Goal: Transaction & Acquisition: Purchase product/service

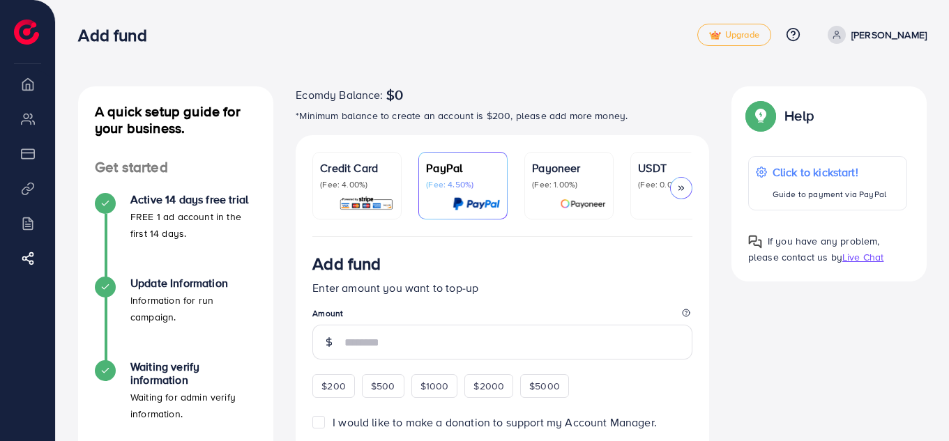
scroll to position [70, 0]
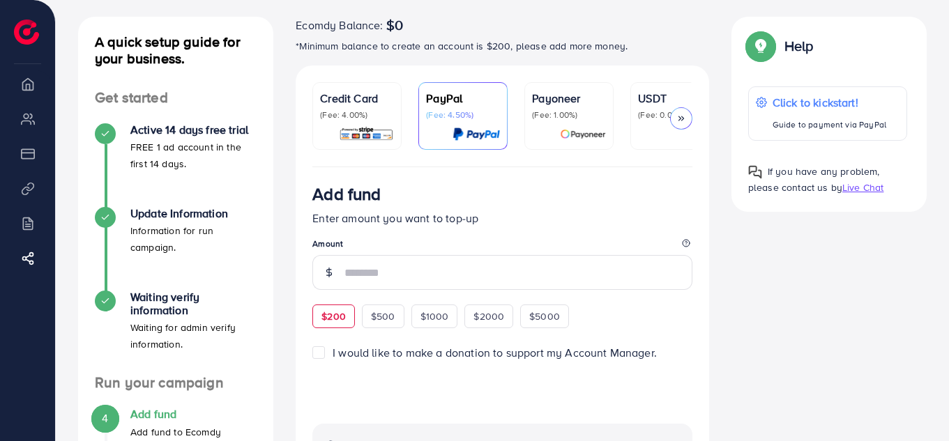
click at [342, 321] on span "$200" at bounding box center [333, 317] width 24 height 14
type input "***"
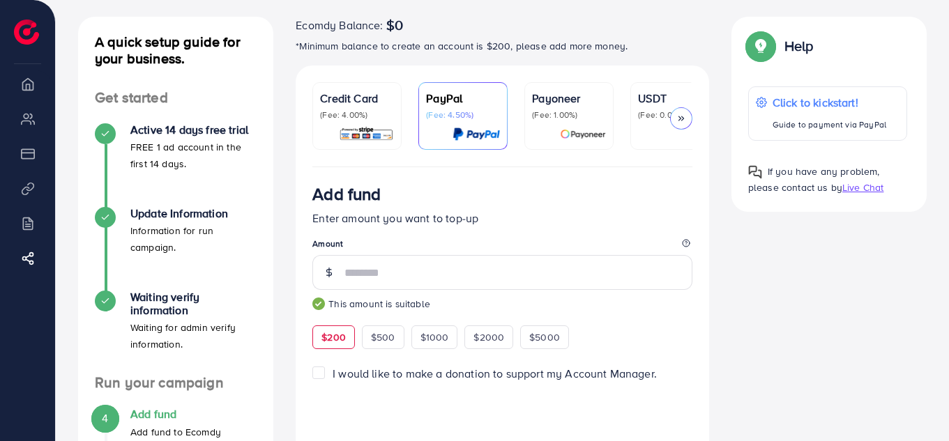
click at [635, 132] on link "USDT (Fee: 0.00%)" at bounding box center [674, 116] width 89 height 68
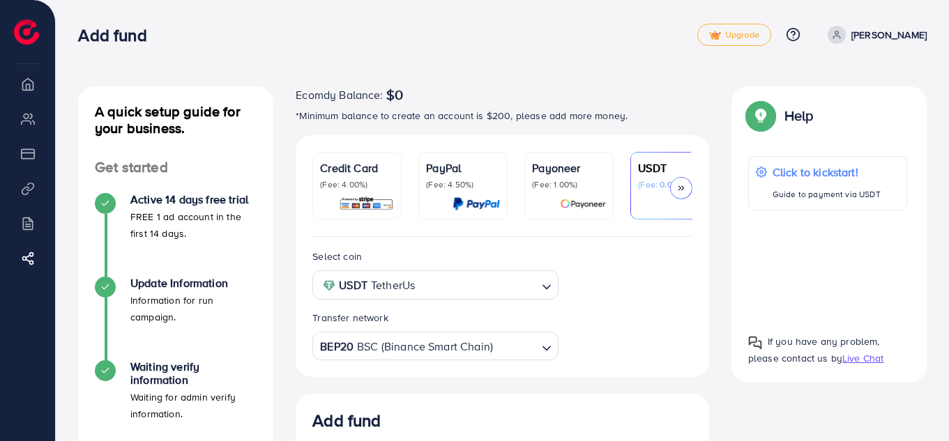
scroll to position [279, 0]
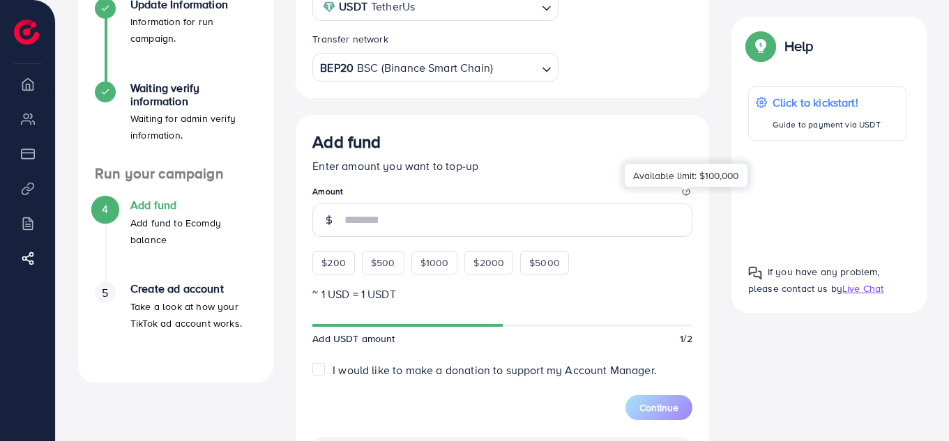
click at [689, 196] on icon at bounding box center [686, 192] width 8 height 8
click at [732, 177] on div "Available limit: $100,000" at bounding box center [686, 175] width 123 height 23
click at [337, 226] on div at bounding box center [328, 220] width 33 height 33
click at [328, 225] on icon at bounding box center [329, 220] width 10 height 10
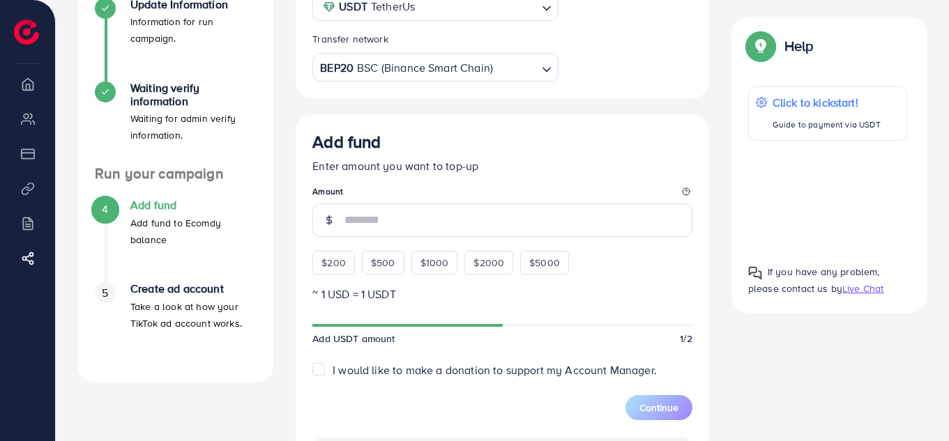
click at [328, 225] on icon at bounding box center [329, 220] width 10 height 10
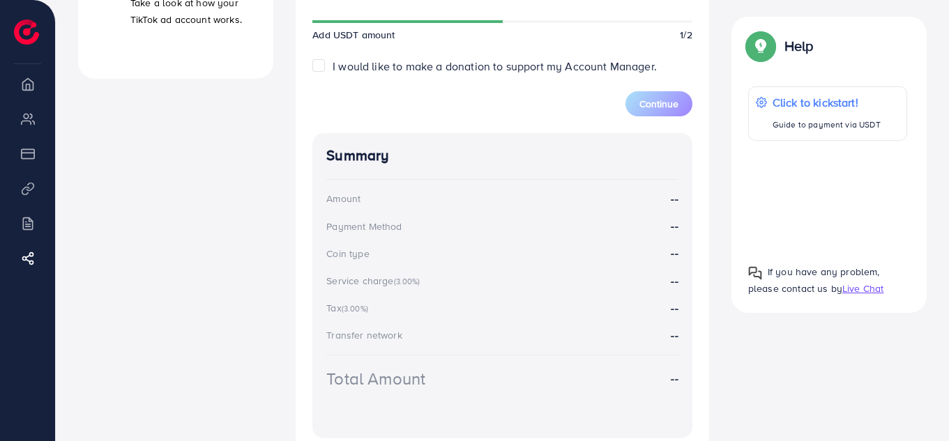
scroll to position [692, 0]
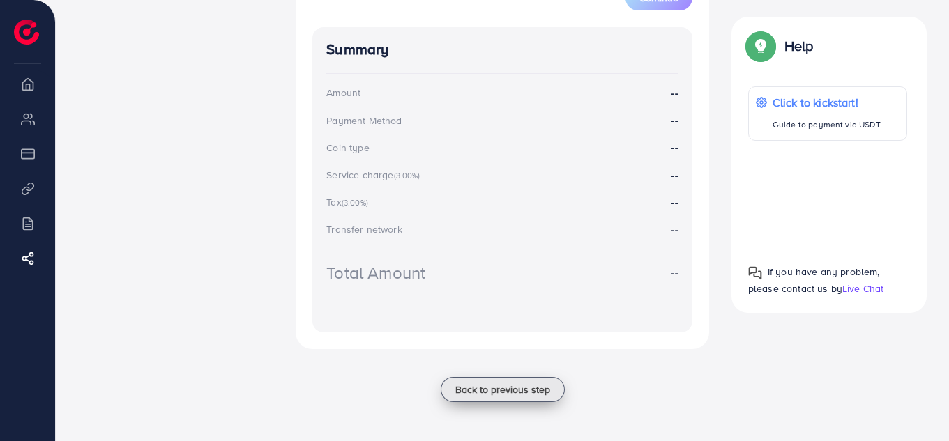
click at [483, 390] on span "Back to previous step" at bounding box center [502, 390] width 95 height 14
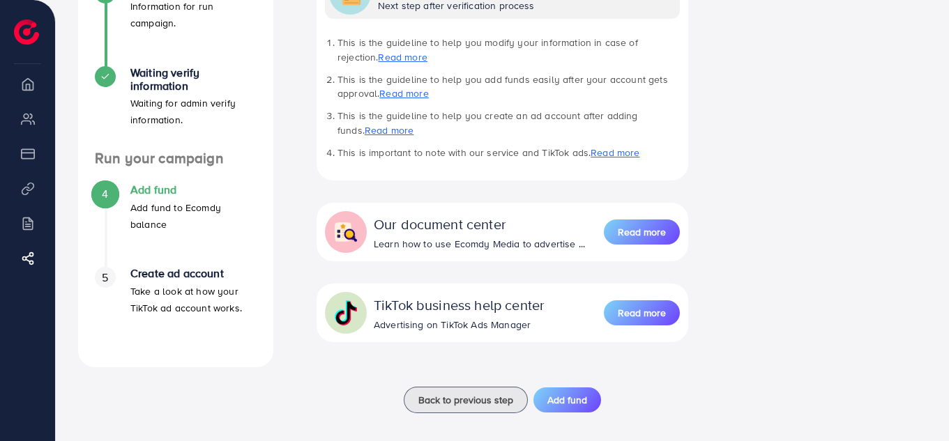
scroll to position [305, 0]
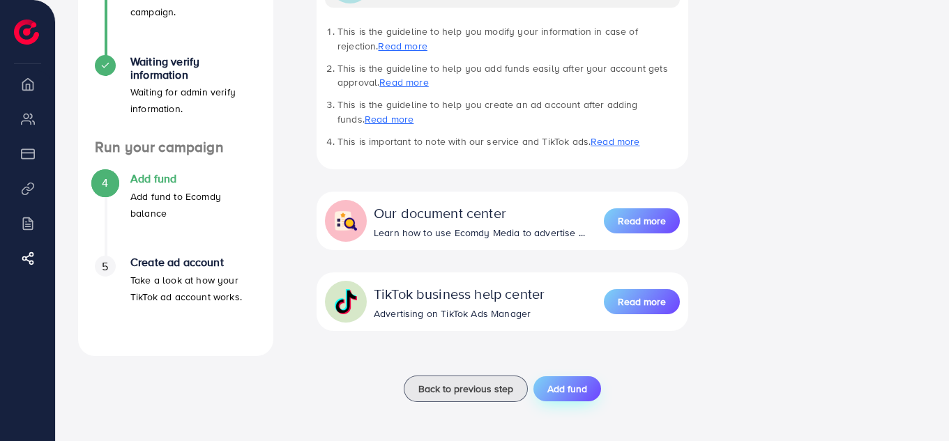
click at [549, 393] on span "Add fund" at bounding box center [567, 389] width 40 height 14
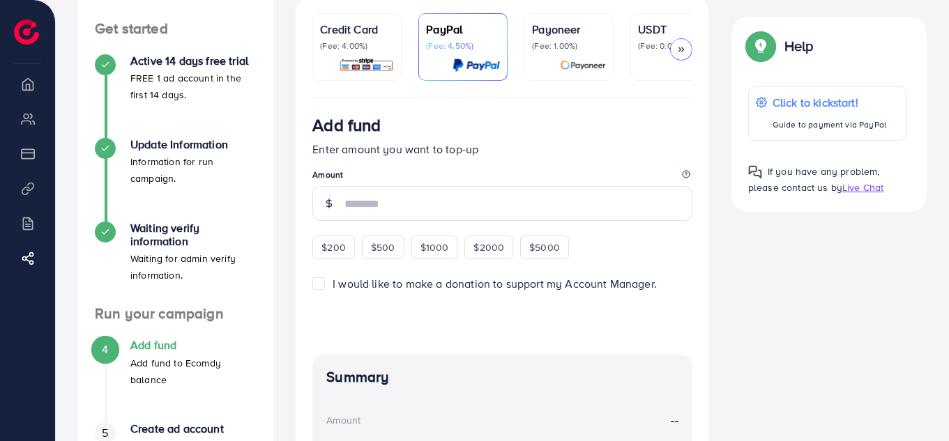
scroll to position [139, 0]
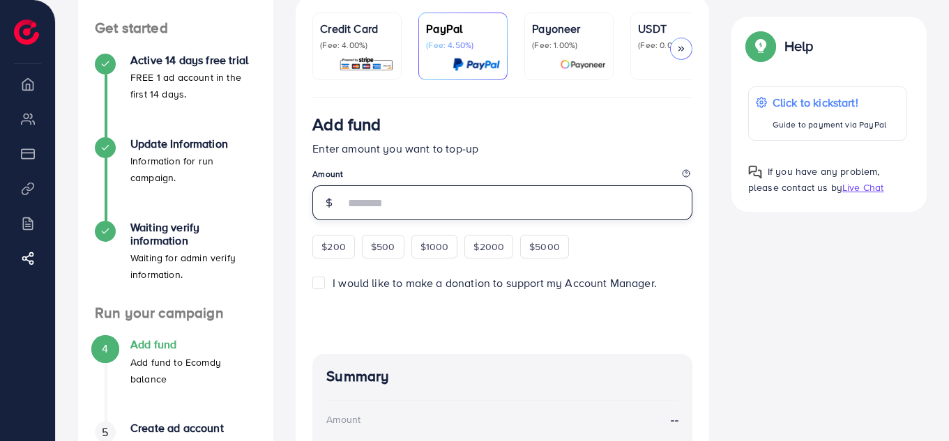
click at [408, 206] on input "number" at bounding box center [518, 202] width 348 height 35
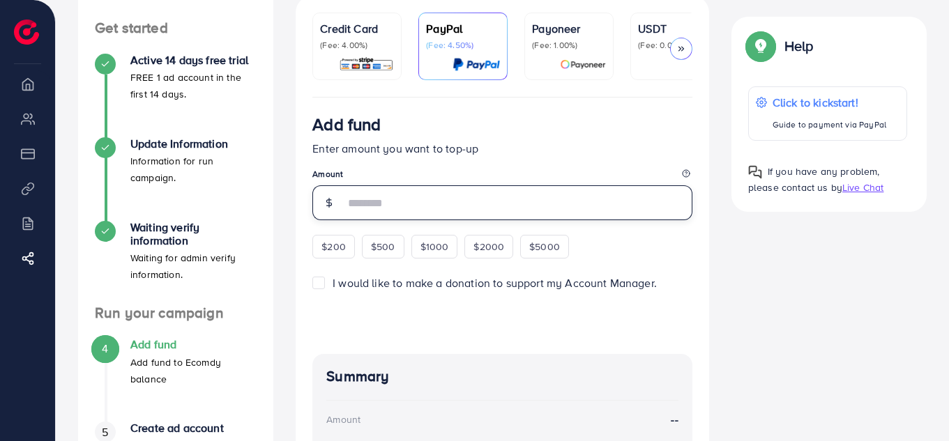
click at [408, 206] on input "number" at bounding box center [518, 202] width 348 height 35
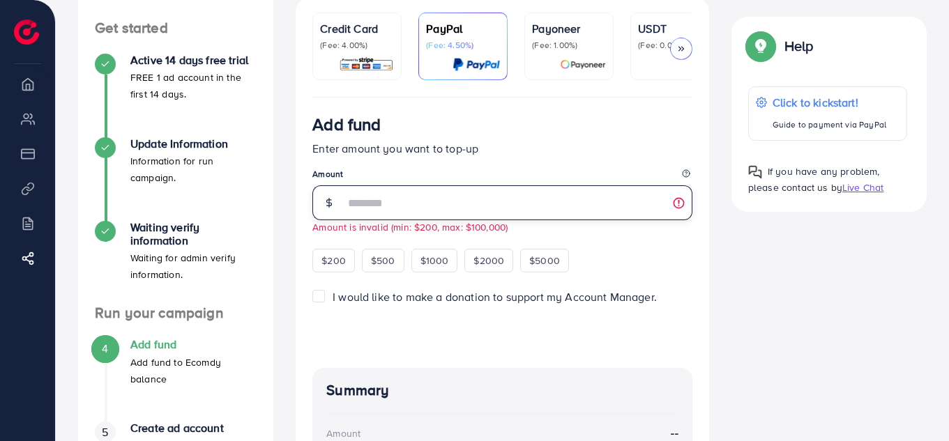
click at [678, 208] on input "**" at bounding box center [518, 202] width 348 height 35
click at [676, 206] on input "**" at bounding box center [518, 202] width 348 height 35
click at [678, 206] on input "**" at bounding box center [518, 202] width 348 height 35
type input "**"
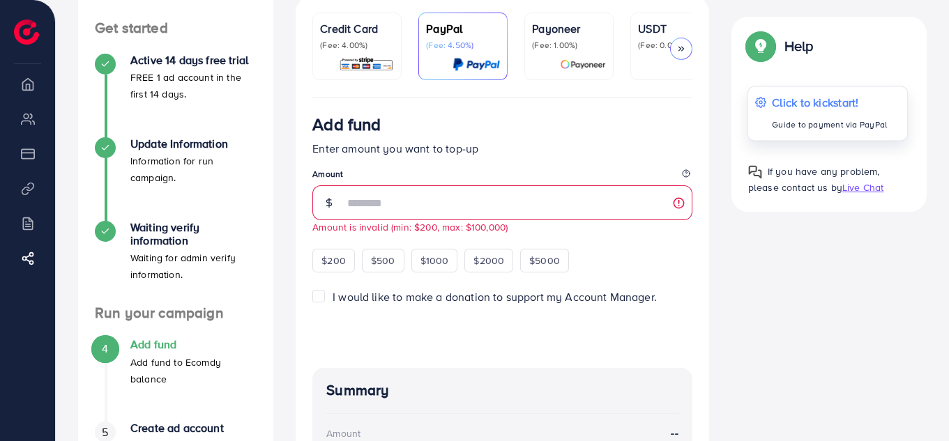
click at [817, 98] on p "Click to kickstart!" at bounding box center [829, 102] width 115 height 17
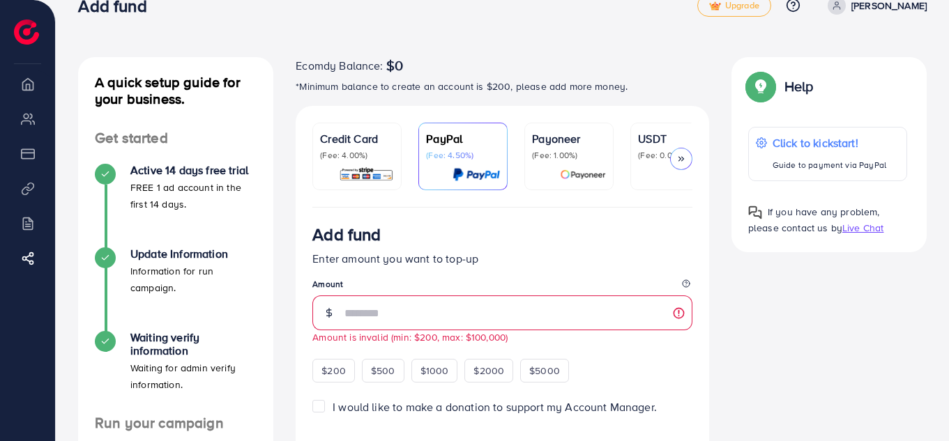
scroll to position [0, 0]
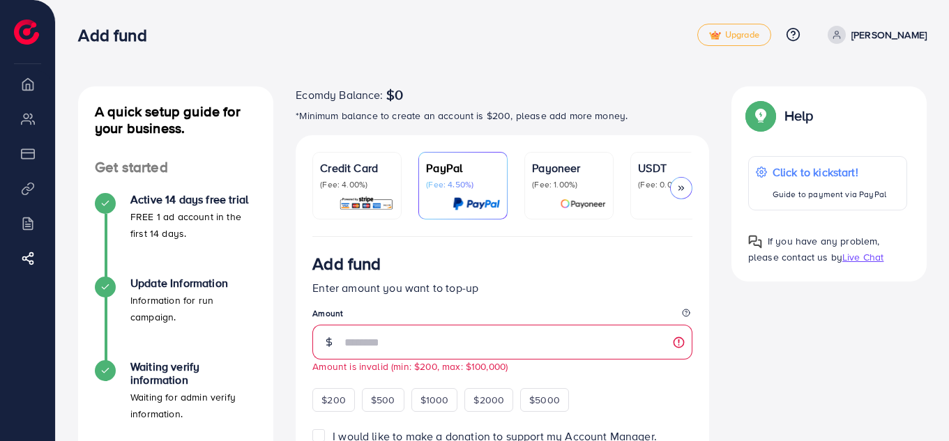
click at [692, 187] on div at bounding box center [681, 188] width 22 height 22
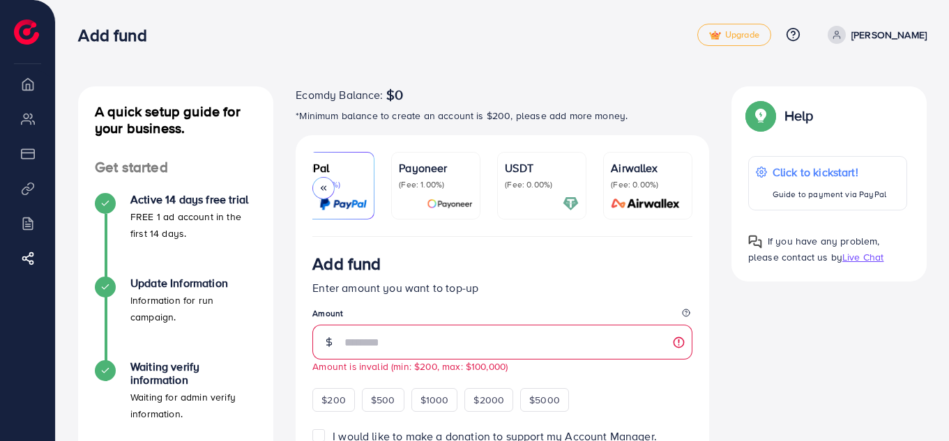
click at [684, 189] on p "(Fee: 0.00%)" at bounding box center [648, 184] width 74 height 11
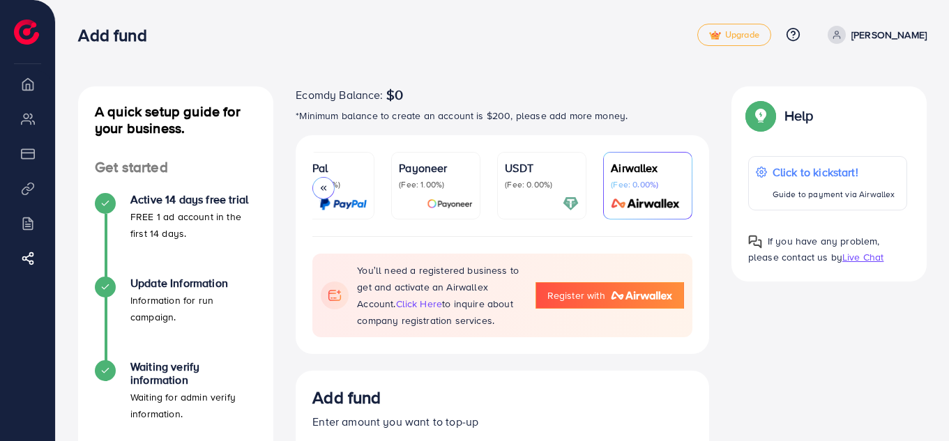
click at [450, 57] on nav "Add fund Upgrade Help Center Contact Support Plans and Pricing Term and policy …" at bounding box center [502, 35] width 849 height 50
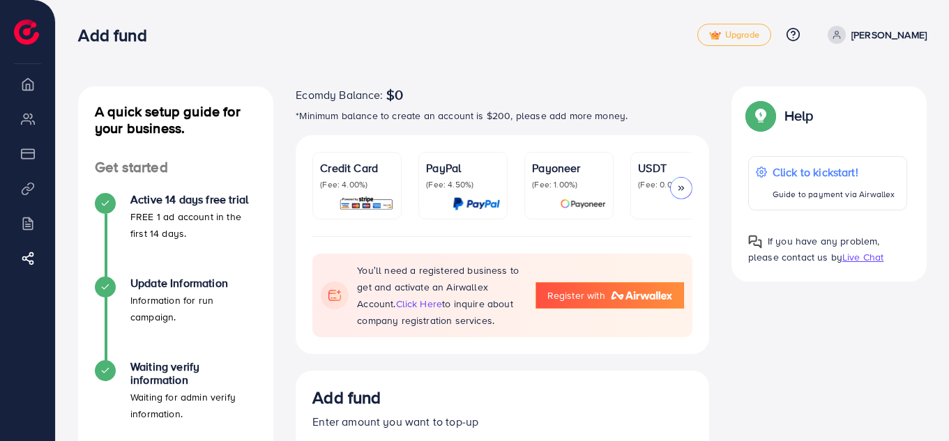
click at [378, 189] on p "(Fee: 4.00%)" at bounding box center [357, 184] width 74 height 11
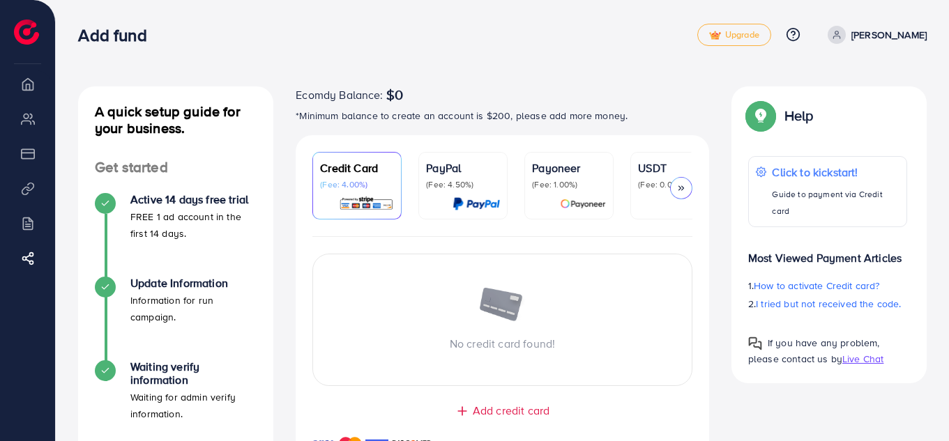
click at [571, 180] on p "(Fee: 1.00%)" at bounding box center [569, 184] width 74 height 11
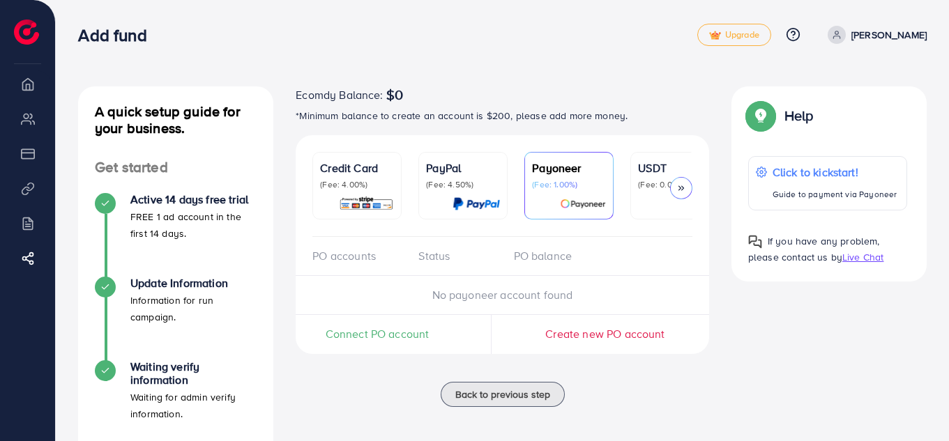
click at [639, 189] on p "(Fee: 0.00%)" at bounding box center [675, 184] width 74 height 11
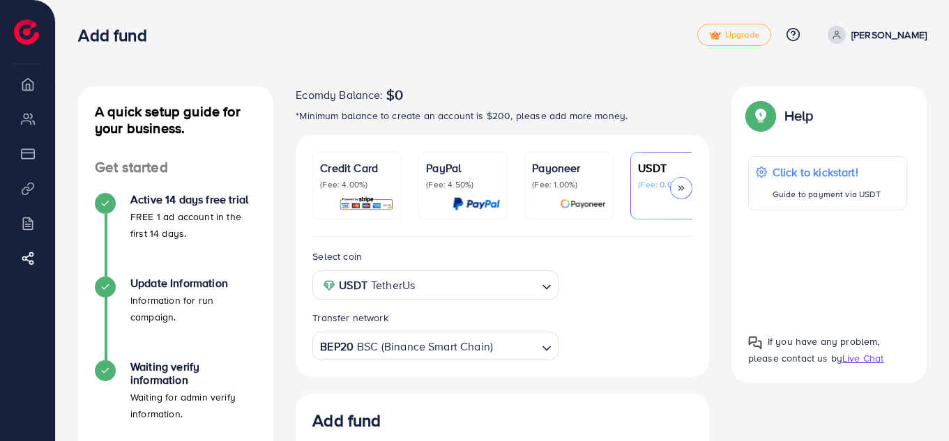
click at [457, 186] on p "(Fee: 4.50%)" at bounding box center [463, 184] width 74 height 11
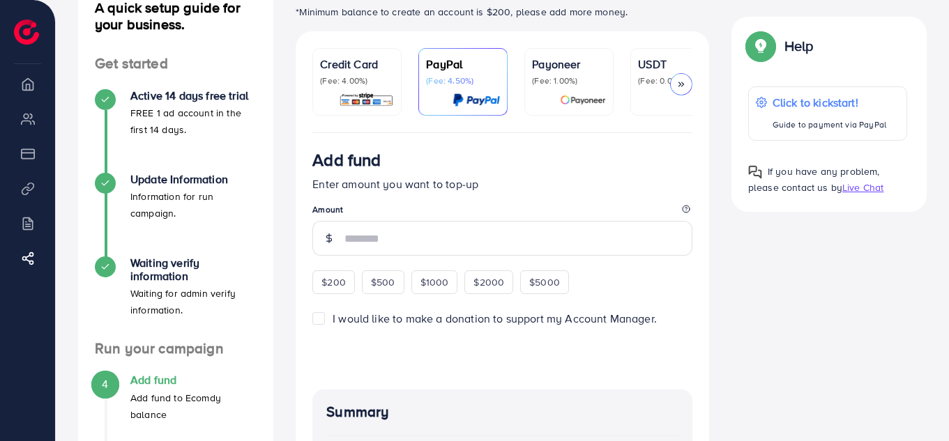
scroll to position [70, 0]
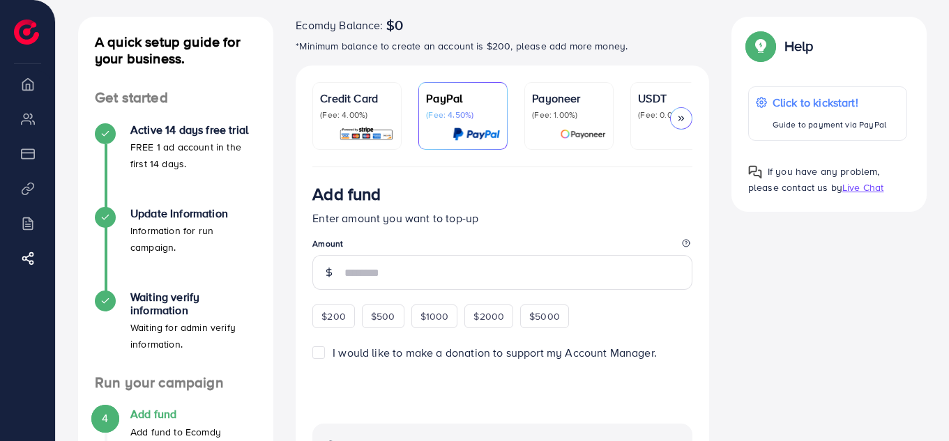
click at [544, 126] on div "Payoneer (Fee: 1.00%)" at bounding box center [569, 116] width 74 height 52
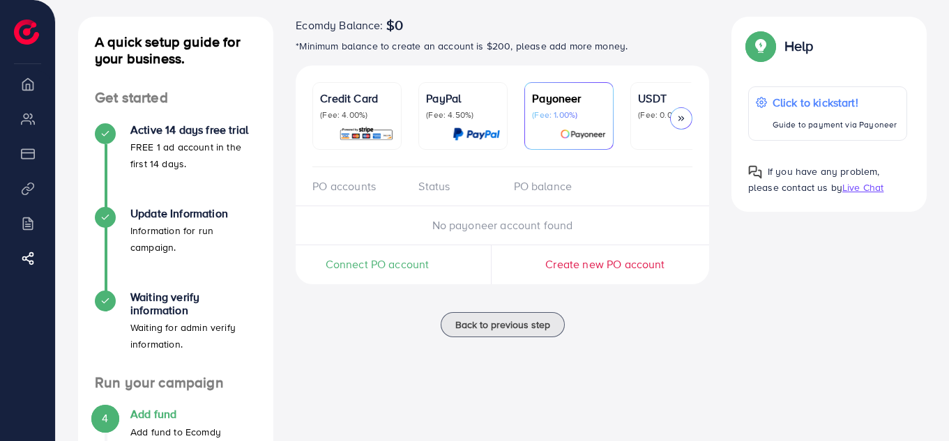
click at [630, 114] on link "USDT (Fee: 0.00%)" at bounding box center [674, 116] width 89 height 68
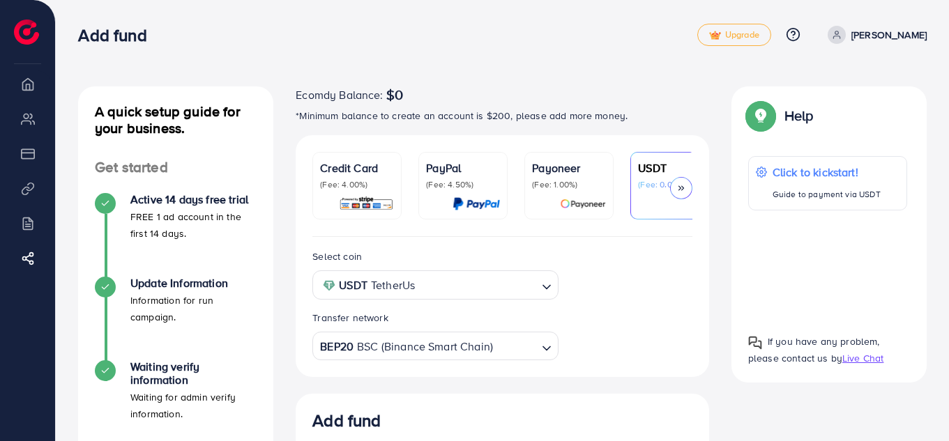
drag, startPoint x: 16, startPoint y: 85, endPoint x: 23, endPoint y: 88, distance: 7.5
click at [17, 85] on li "Overview" at bounding box center [27, 84] width 55 height 28
click at [29, 88] on li "Overview" at bounding box center [27, 84] width 55 height 28
drag, startPoint x: 29, startPoint y: 89, endPoint x: 24, endPoint y: 132, distance: 44.3
click at [29, 95] on li "Overview" at bounding box center [27, 84] width 55 height 28
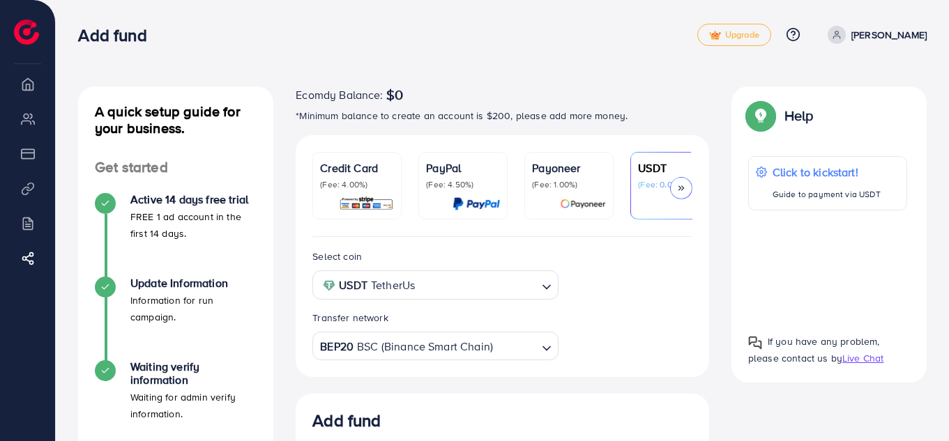
click at [29, 209] on li "Billing" at bounding box center [27, 223] width 55 height 28
click at [36, 272] on ul "Overview My ad accounts Payment Product Links Billing Affiliate Program" at bounding box center [27, 182] width 55 height 225
